Goal: Find specific page/section: Find specific page/section

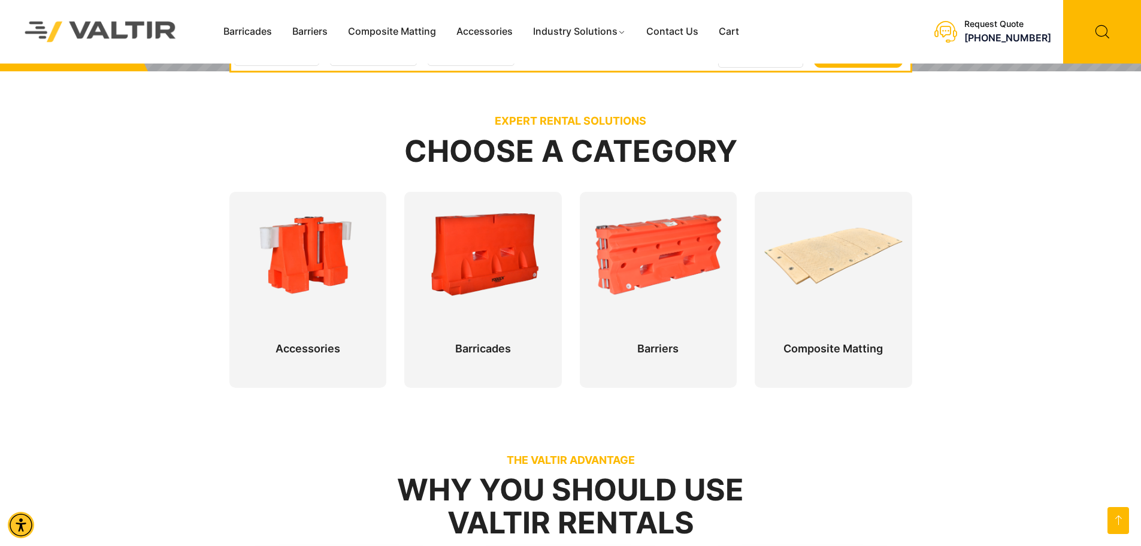
scroll to position [180, 0]
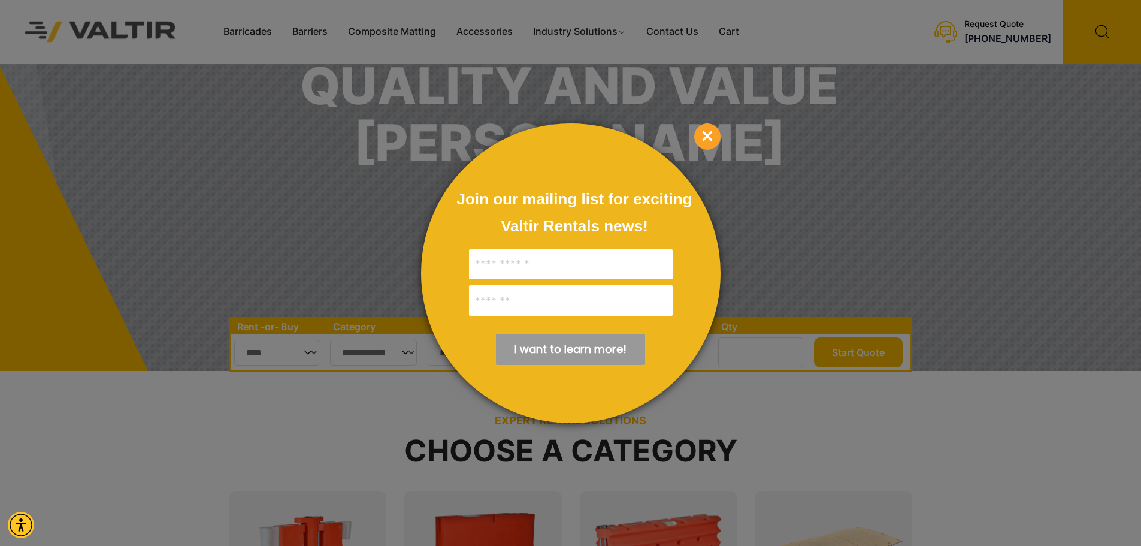
click at [1063, 190] on div at bounding box center [570, 273] width 1141 height 546
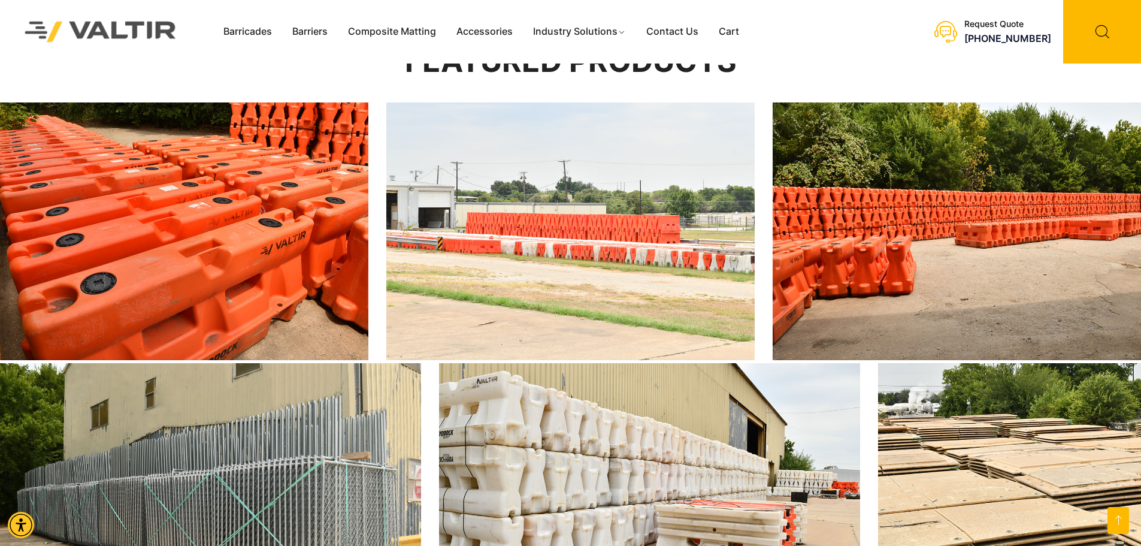
scroll to position [1619, 0]
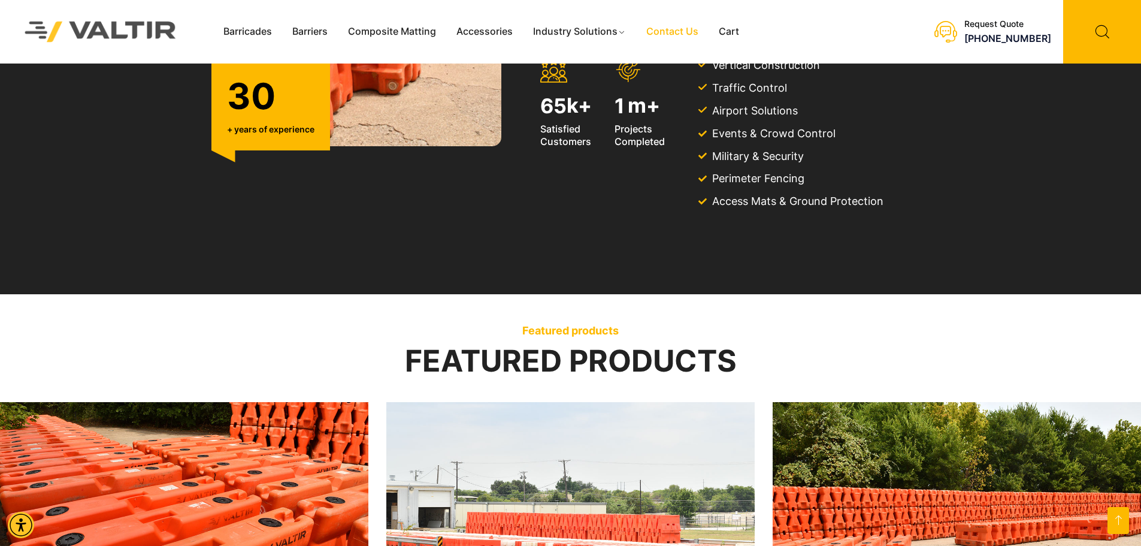
click at [675, 38] on link "Contact Us" at bounding box center [672, 32] width 72 height 18
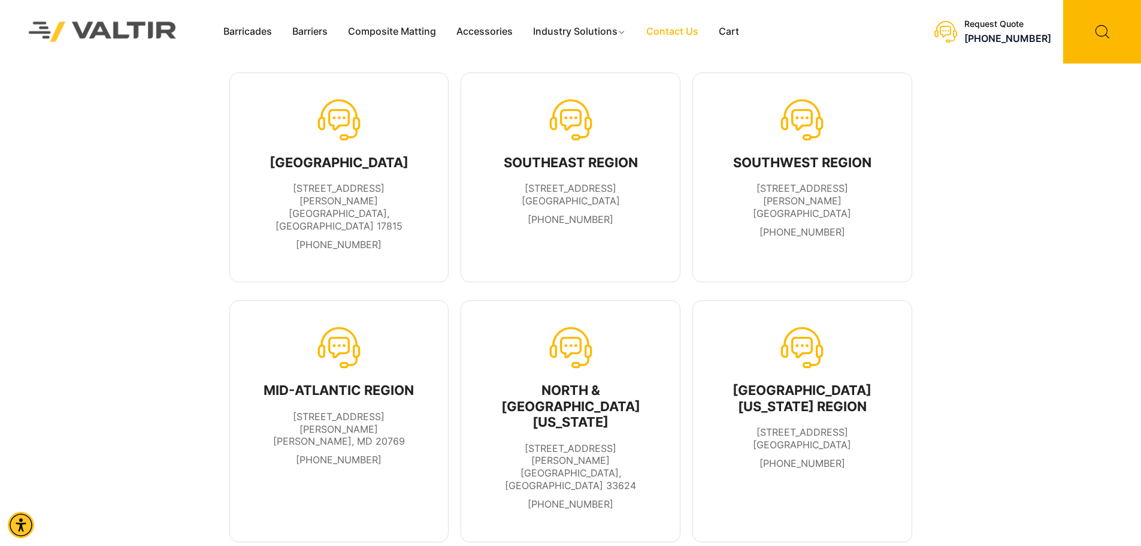
click at [400, 41] on div "Menu Barricades Barriers Composite Matting Accessories Industry Solutions Const…" at bounding box center [525, 31] width 625 height 63
click at [398, 31] on link "Composite Matting" at bounding box center [392, 32] width 108 height 18
